Goal: Task Accomplishment & Management: Manage account settings

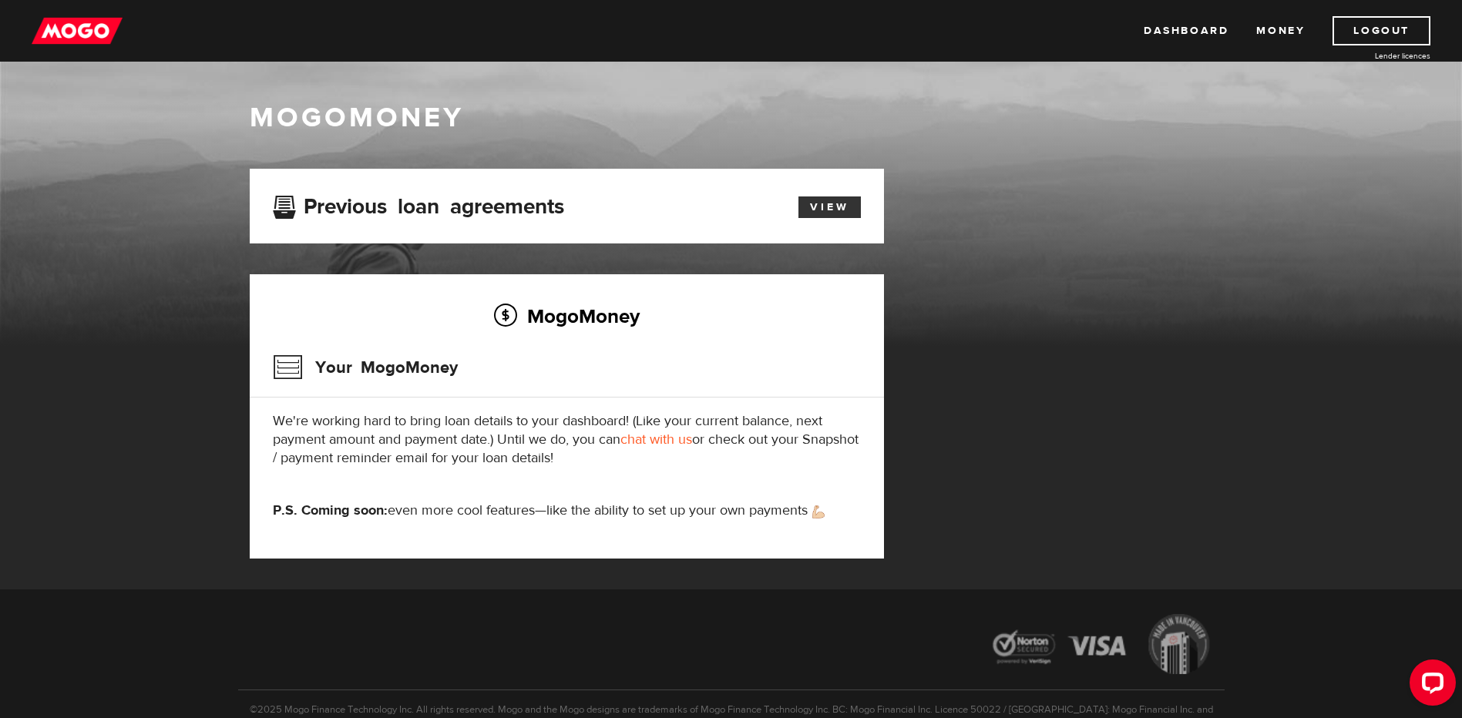
click at [839, 200] on link "View" at bounding box center [830, 208] width 62 height 22
click at [816, 199] on link "View" at bounding box center [830, 208] width 62 height 22
click at [816, 202] on link "View" at bounding box center [830, 208] width 62 height 22
click at [1375, 29] on link "Logout" at bounding box center [1382, 30] width 98 height 29
